Goal: Check status: Check status

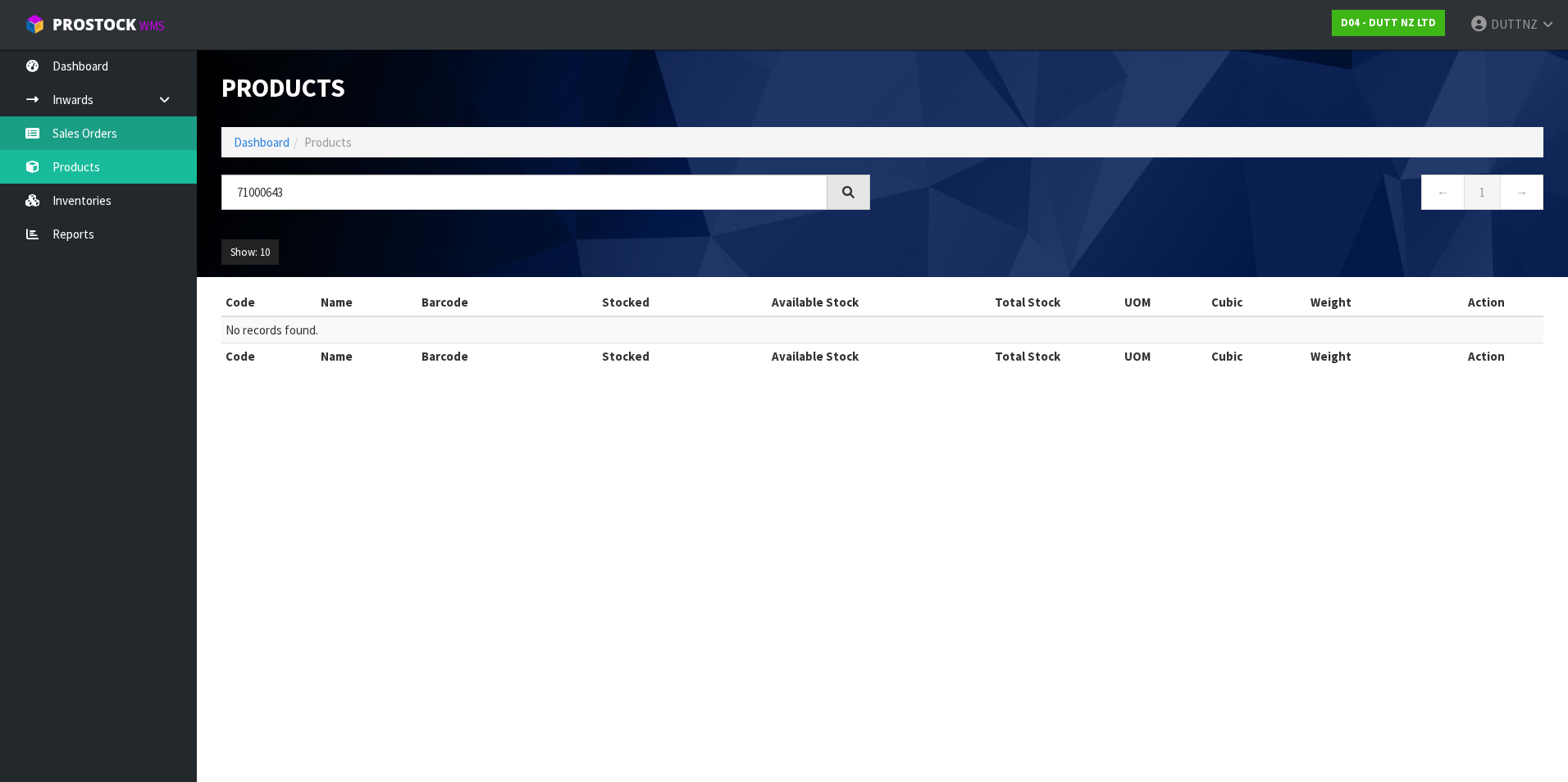
click at [96, 124] on link "Sales Orders" at bounding box center [98, 133] width 196 height 34
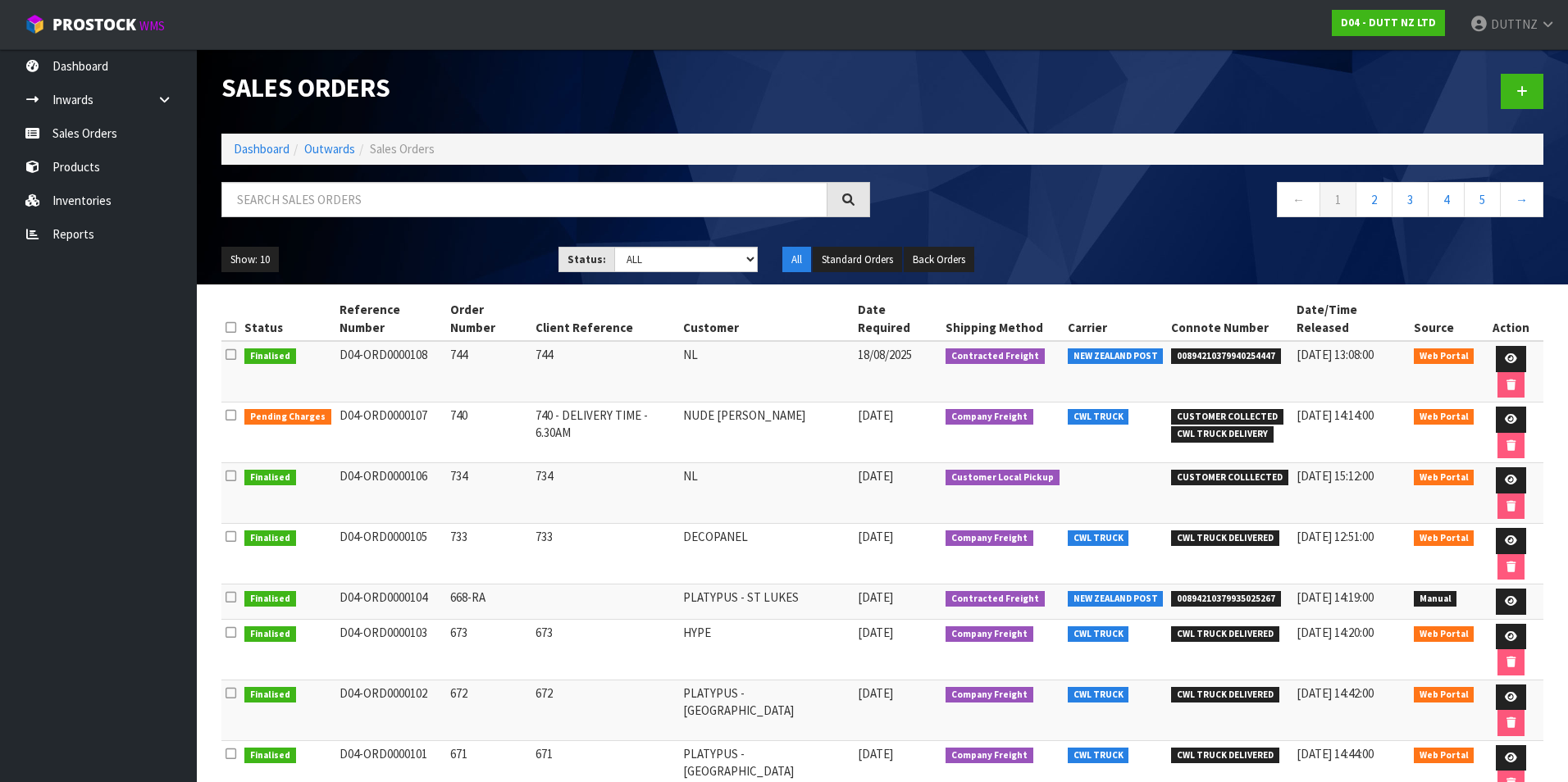
click at [351, 402] on td "D04-ORD0000107" at bounding box center [390, 432] width 111 height 60
click at [1496, 407] on link at bounding box center [1510, 419] width 30 height 26
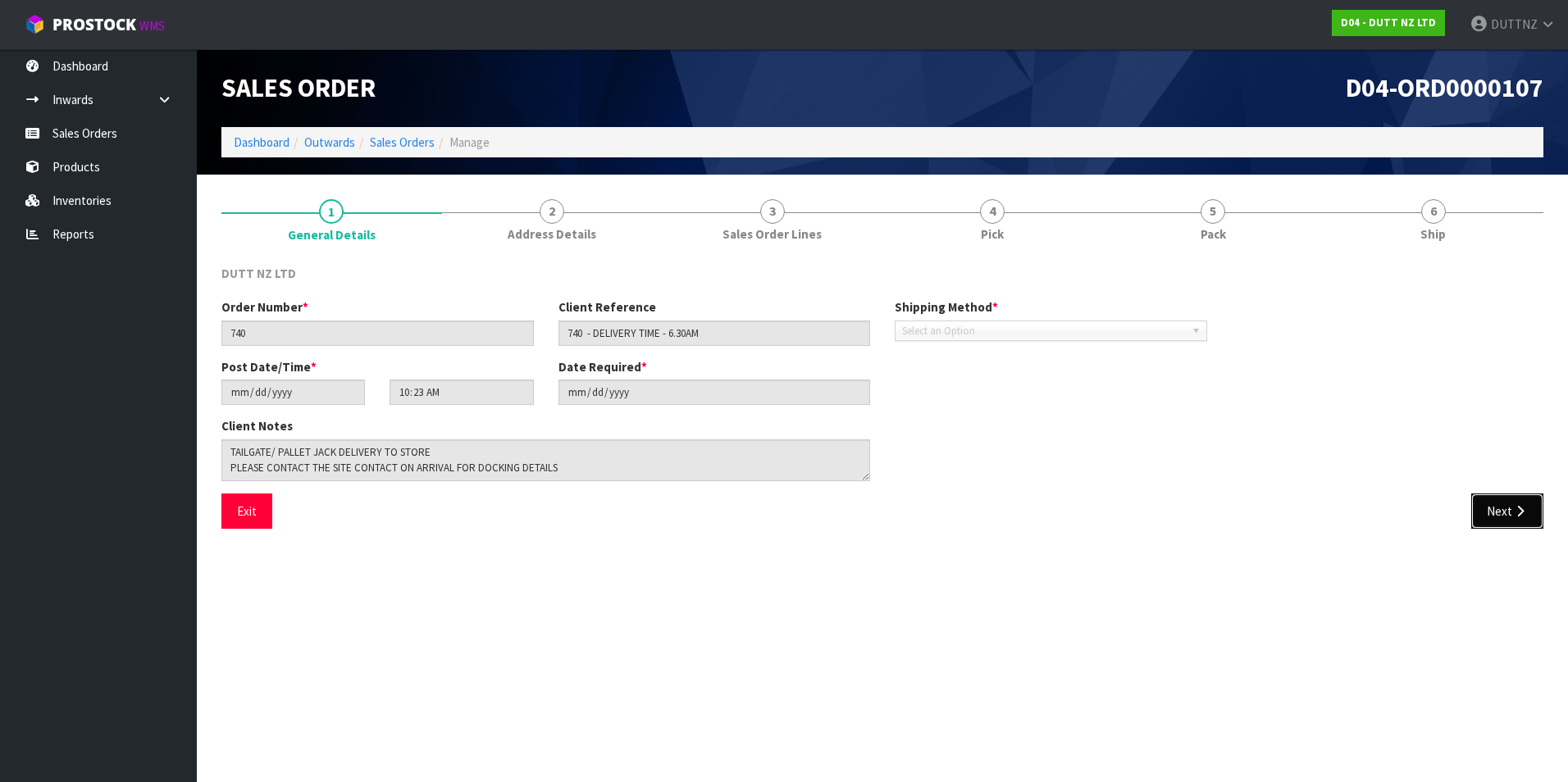
click at [1490, 504] on button "Next" at bounding box center [1508, 511] width 72 height 35
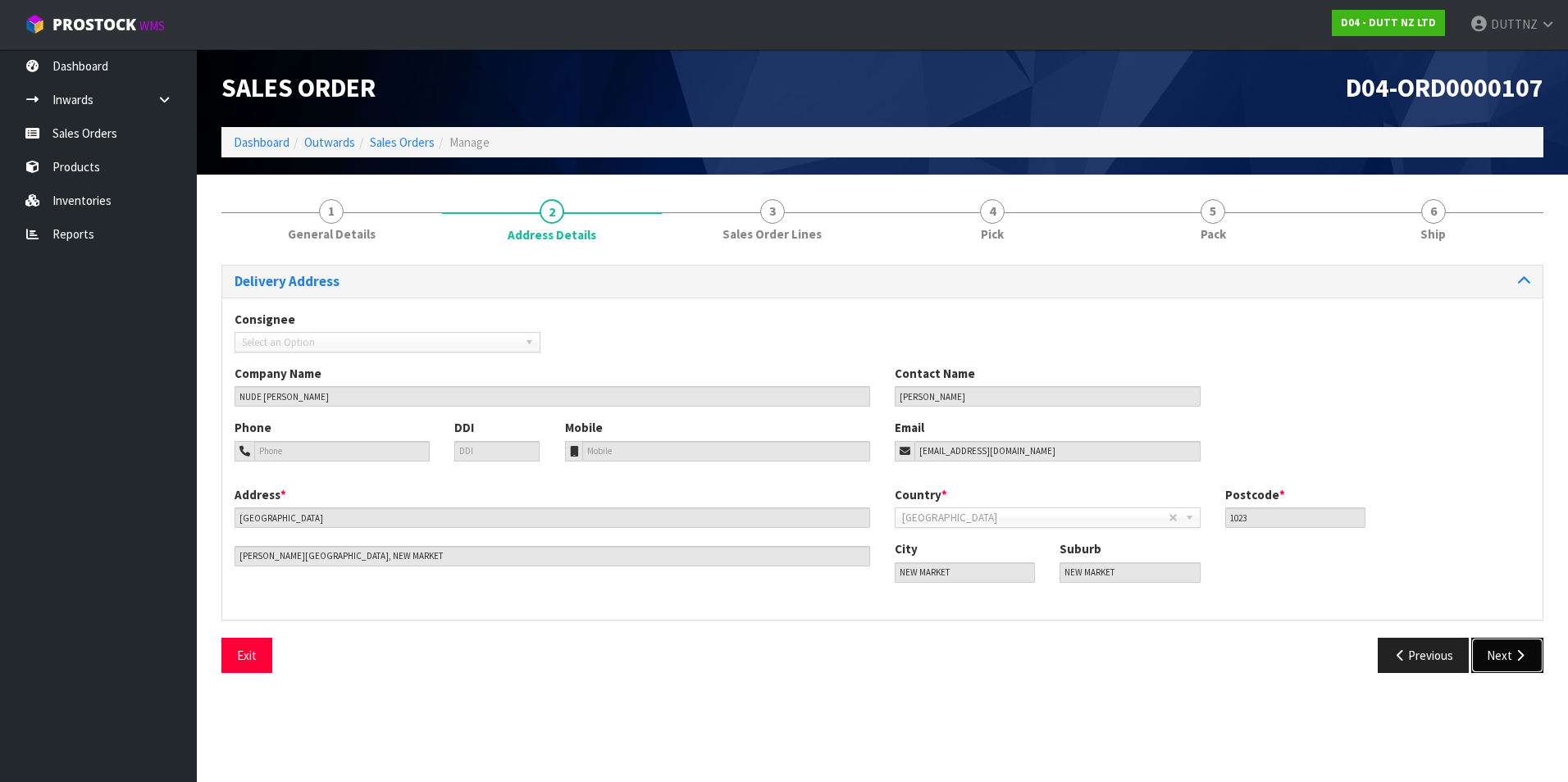
click at [1515, 642] on button "Next" at bounding box center [1508, 655] width 72 height 35
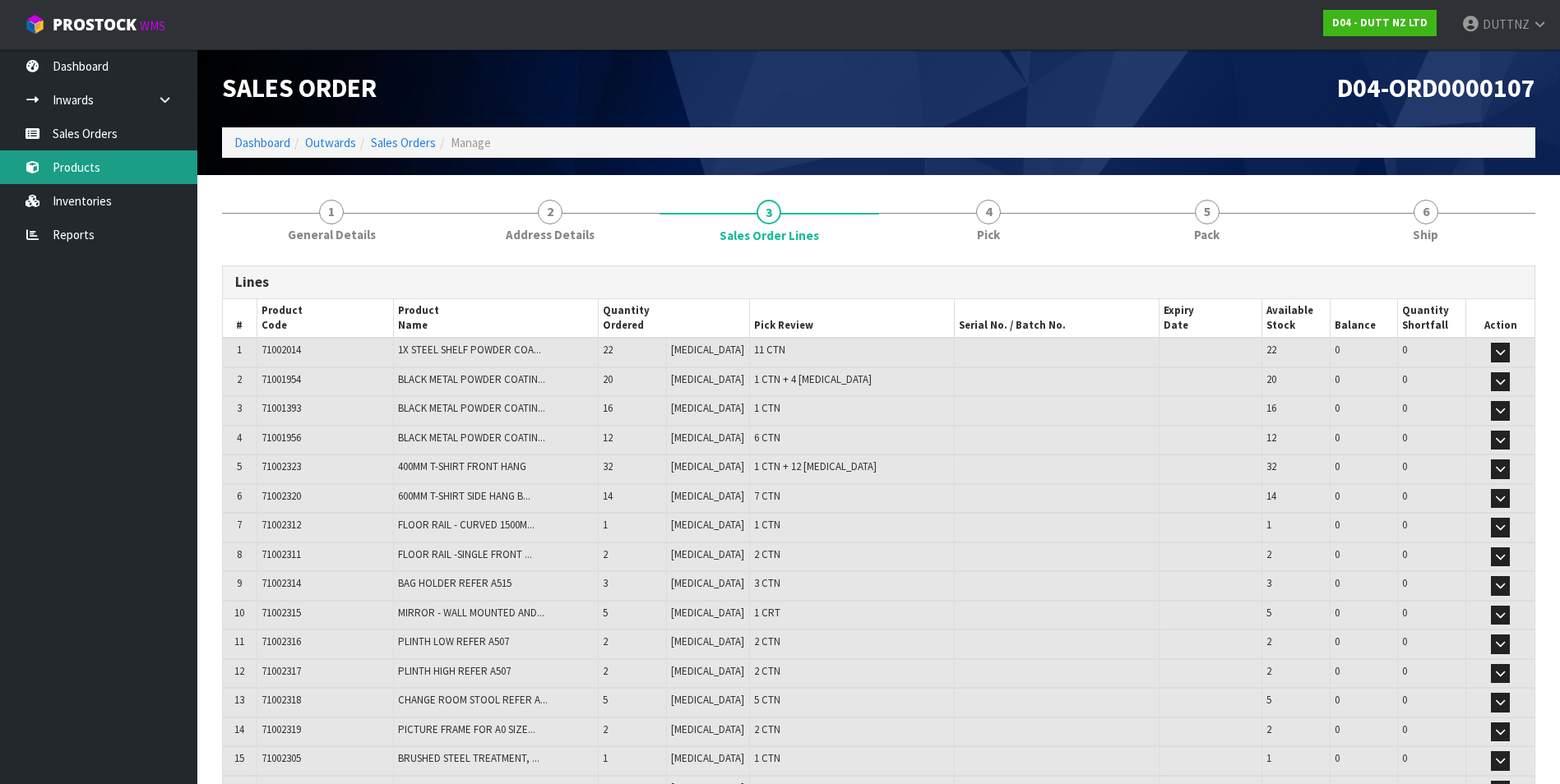
click at [146, 174] on link "Products" at bounding box center [98, 167] width 197 height 34
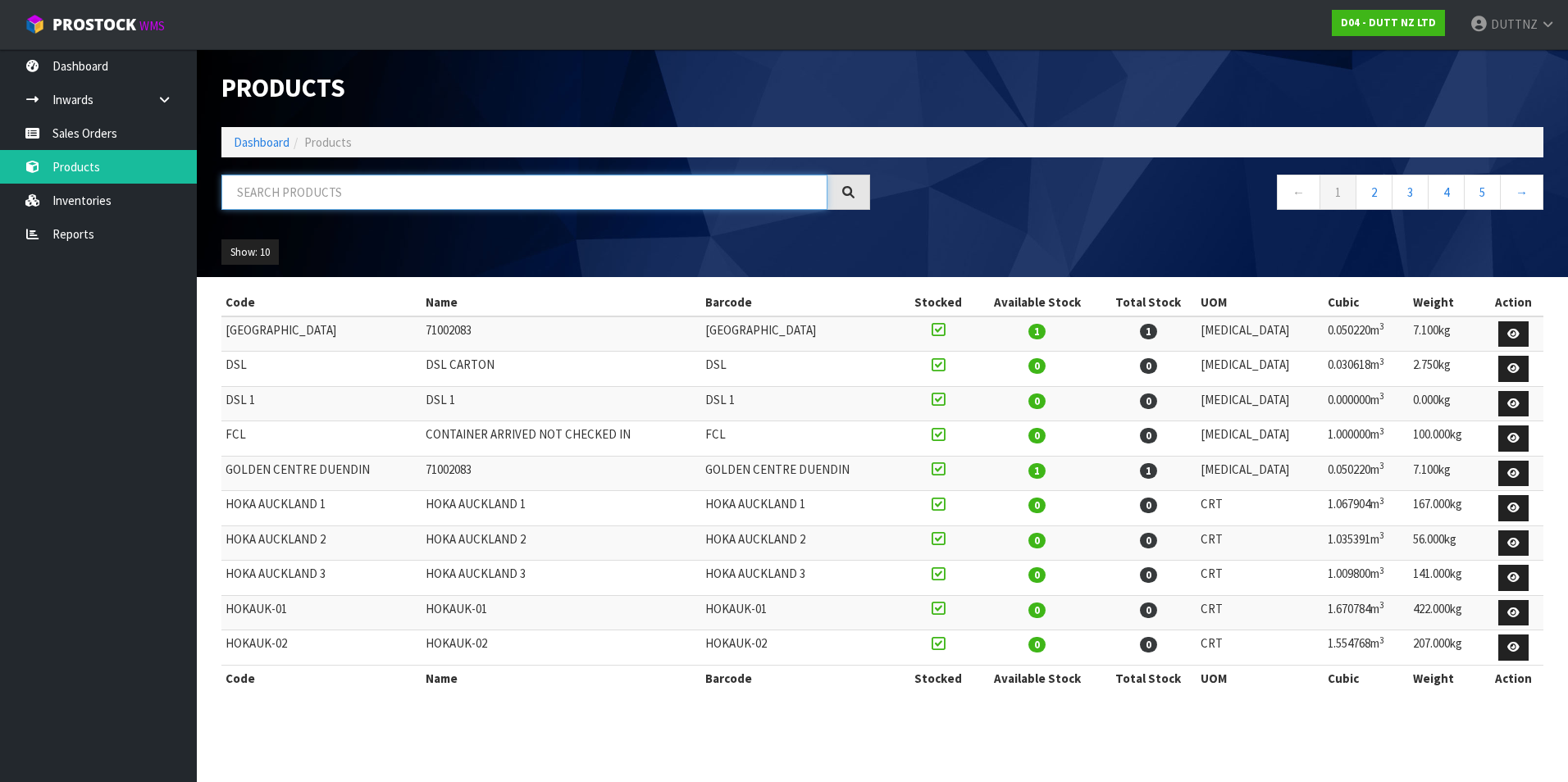
click at [383, 196] on input "text" at bounding box center [524, 192] width 606 height 35
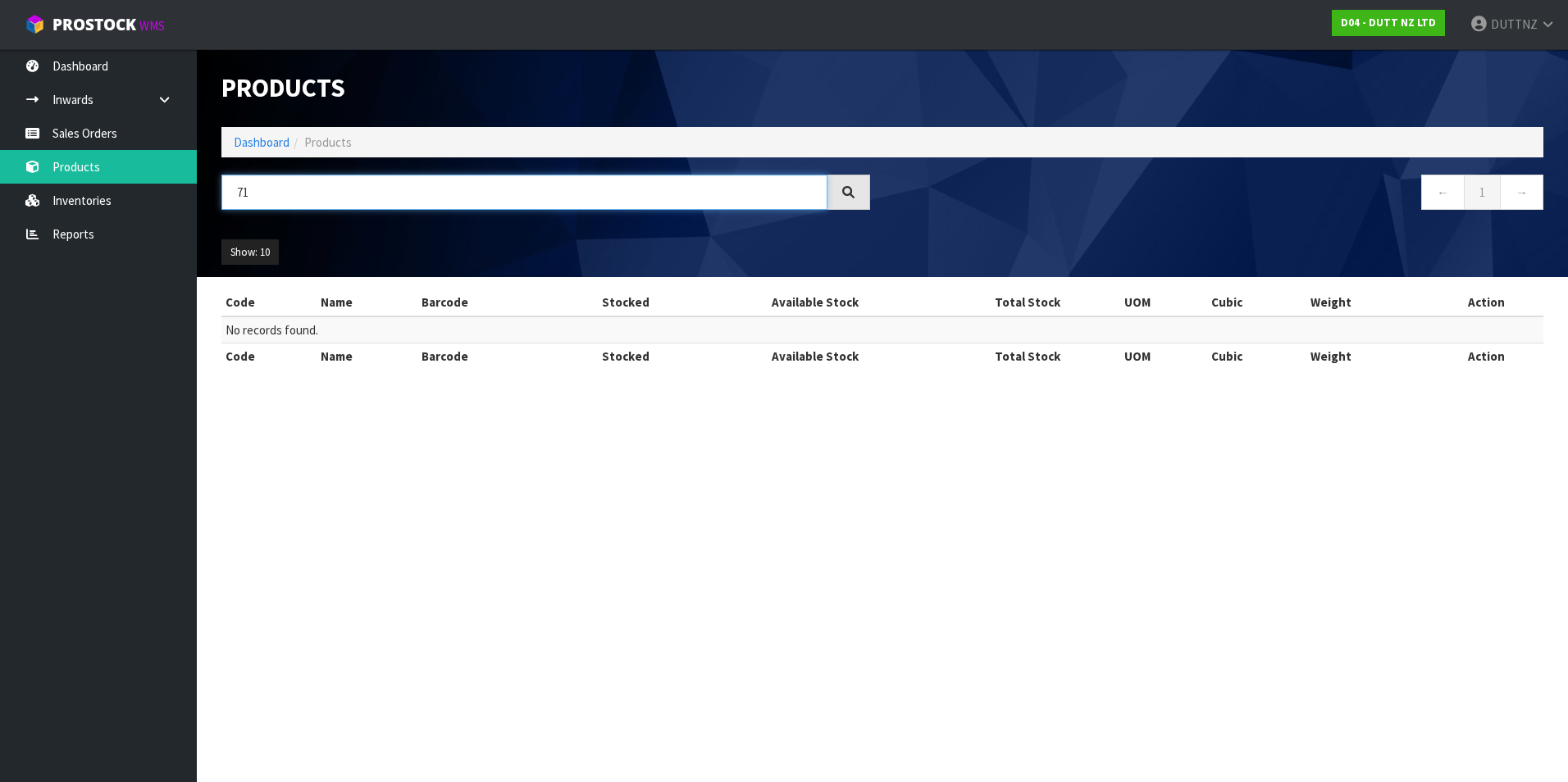
type input "7"
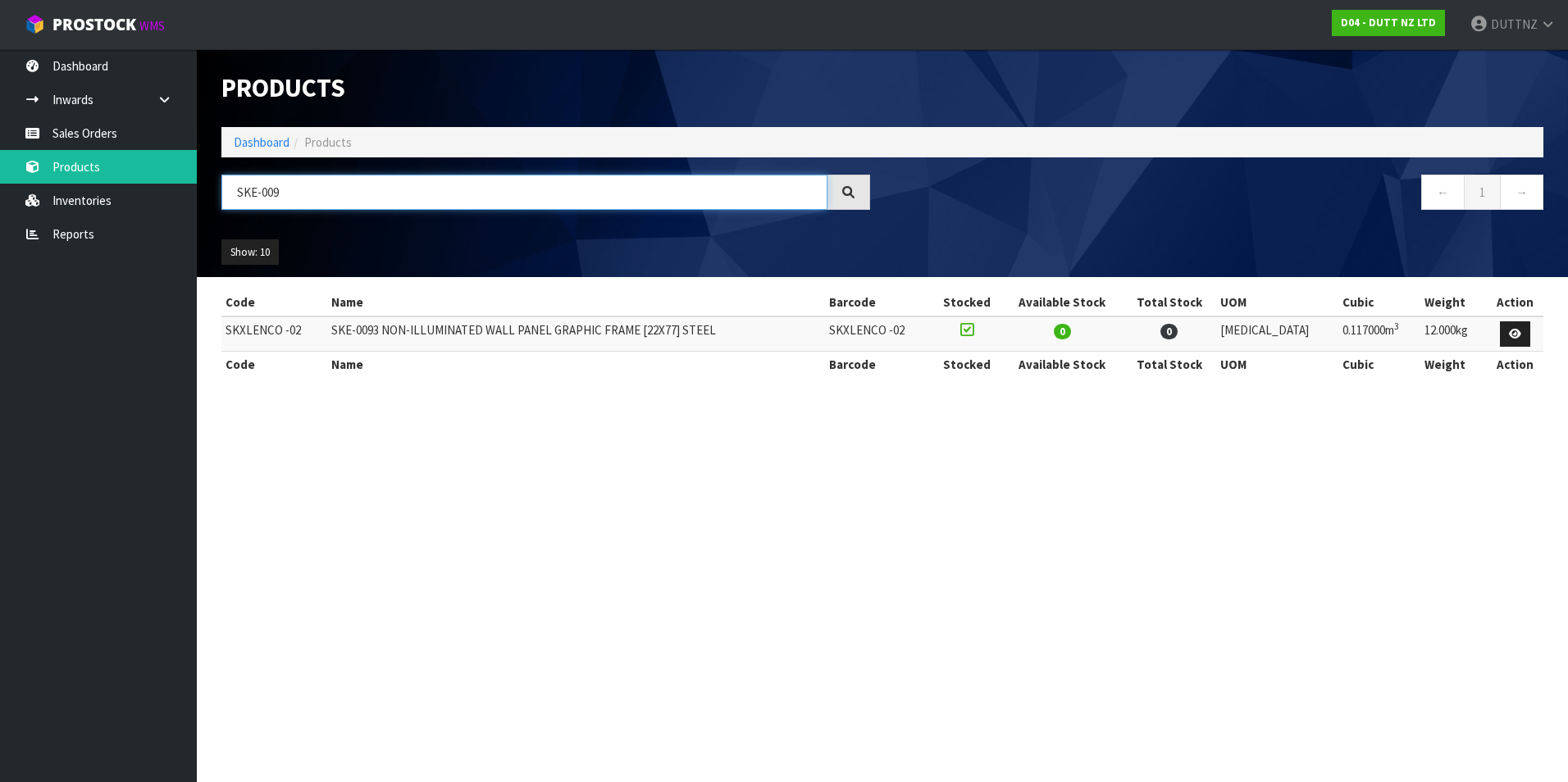
type input "SKE-009"
